Goal: Information Seeking & Learning: Compare options

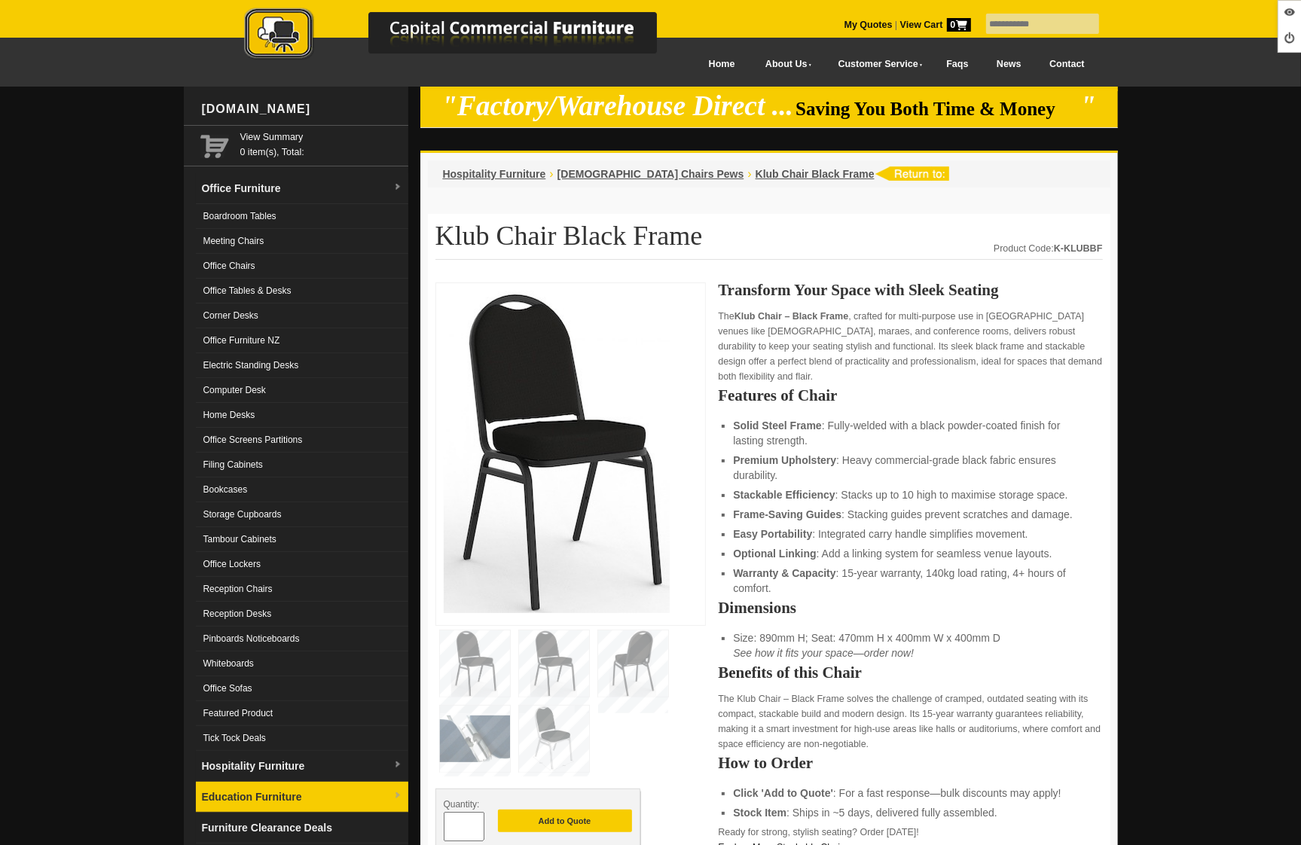
click at [243, 261] on link "Office Chairs" at bounding box center [302, 266] width 212 height 25
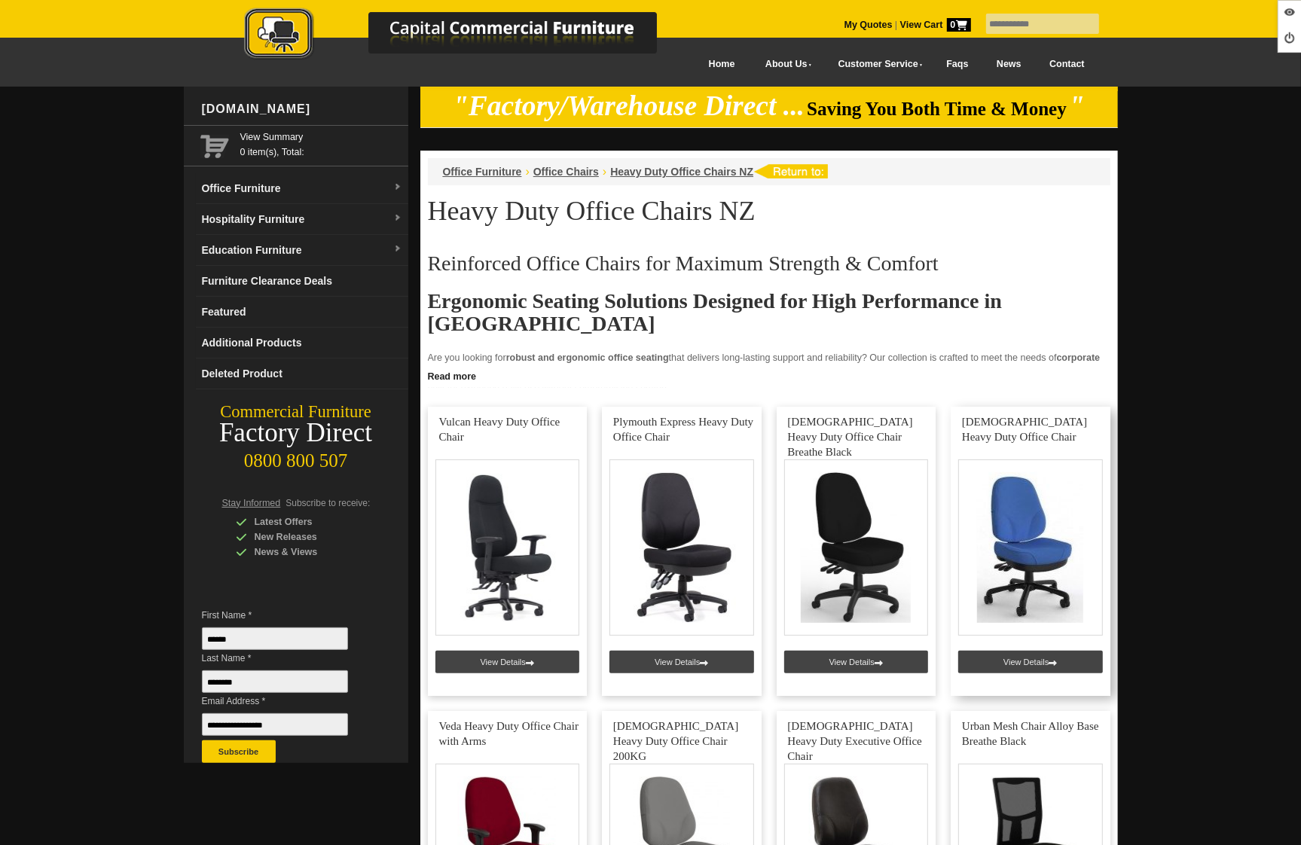
click at [1055, 663] on link at bounding box center [1031, 551] width 160 height 289
click at [847, 657] on link at bounding box center [857, 551] width 160 height 289
click at [680, 656] on link at bounding box center [682, 551] width 160 height 289
